Goal: Information Seeking & Learning: Find specific fact

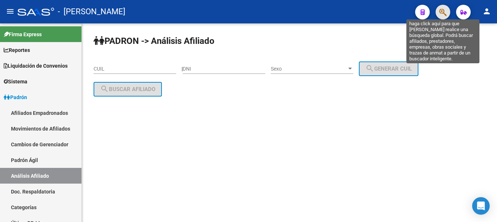
click at [441, 16] on icon "button" at bounding box center [442, 12] width 7 height 8
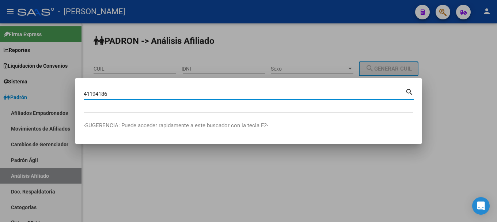
type input "41194186"
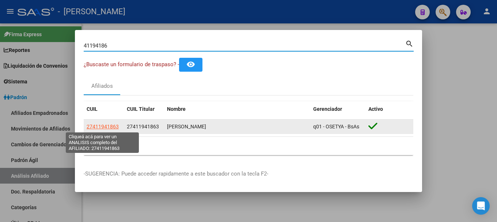
click at [101, 129] on span "27411941863" at bounding box center [103, 126] width 32 height 6
type textarea "27411941863"
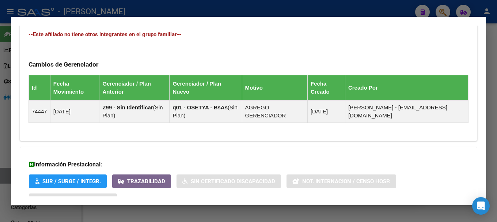
scroll to position [465, 0]
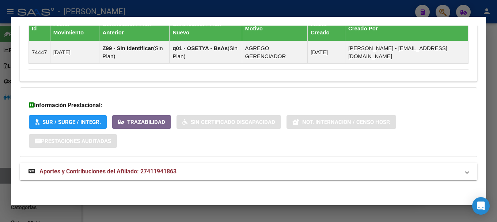
click at [237, 171] on mat-panel-title "Aportes y Contribuciones del Afiliado: 27411941863" at bounding box center [243, 171] width 431 height 9
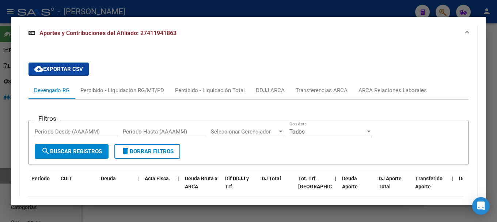
click at [285, 41] on mat-expansion-panel-header "Aportes y Contribuciones del Afiliado: 27411941863" at bounding box center [248, 33] width 457 height 23
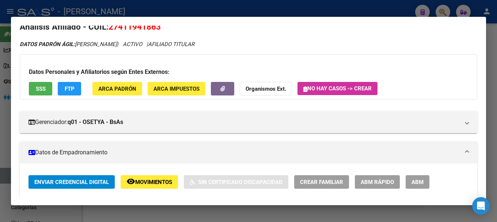
scroll to position [0, 0]
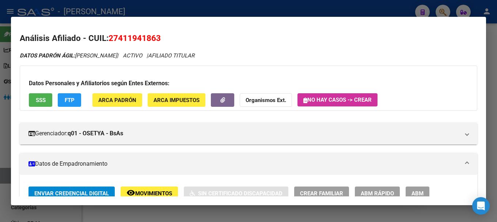
click at [134, 39] on span "27411941863" at bounding box center [135, 37] width 52 height 9
copy span "27411941863"
click at [211, 9] on div at bounding box center [248, 111] width 497 height 222
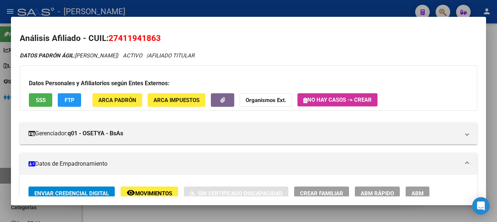
drag, startPoint x: 211, startPoint y: 9, endPoint x: 325, endPoint y: 0, distance: 114.7
click at [211, 9] on div at bounding box center [248, 111] width 497 height 222
